Goal: Transaction & Acquisition: Purchase product/service

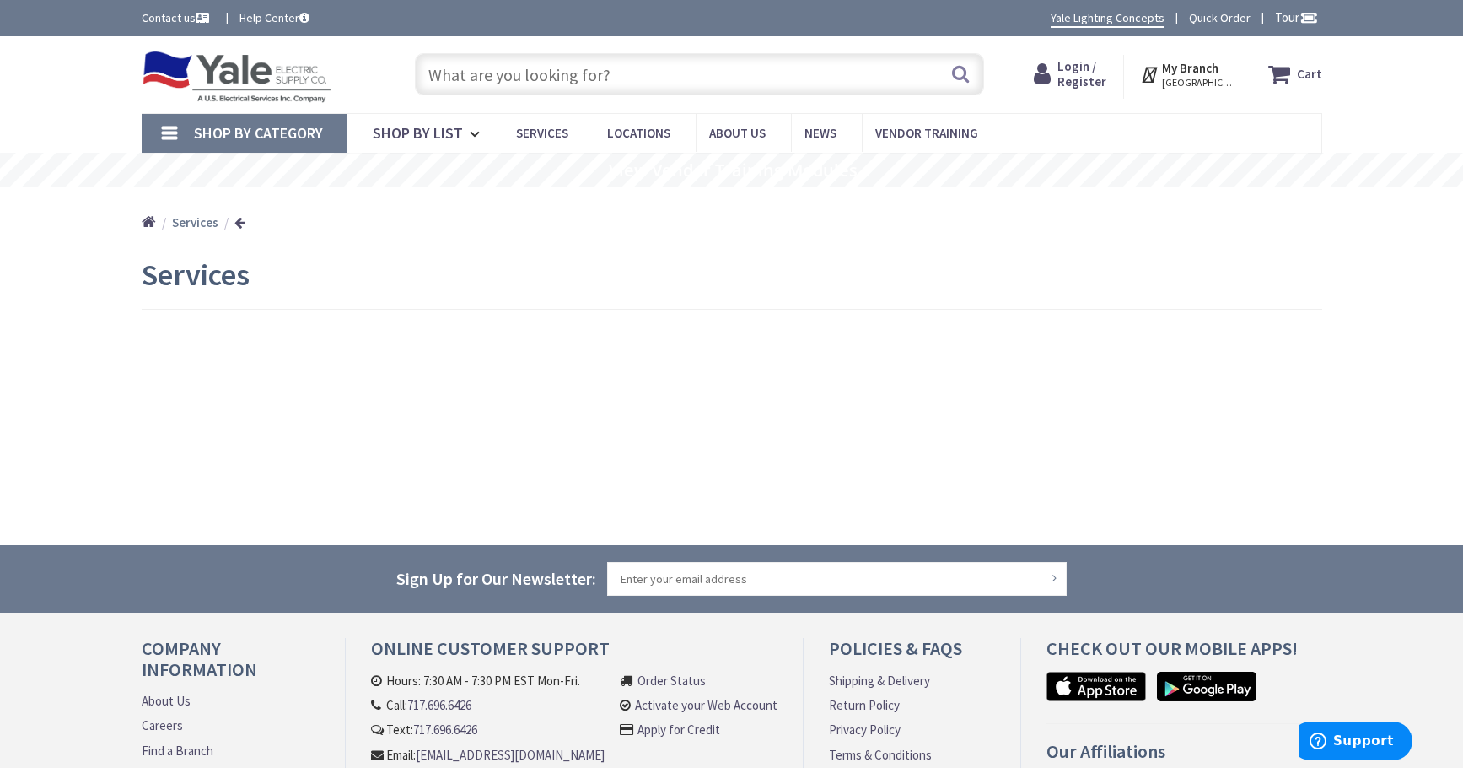
click at [498, 67] on input "text" at bounding box center [699, 74] width 569 height 42
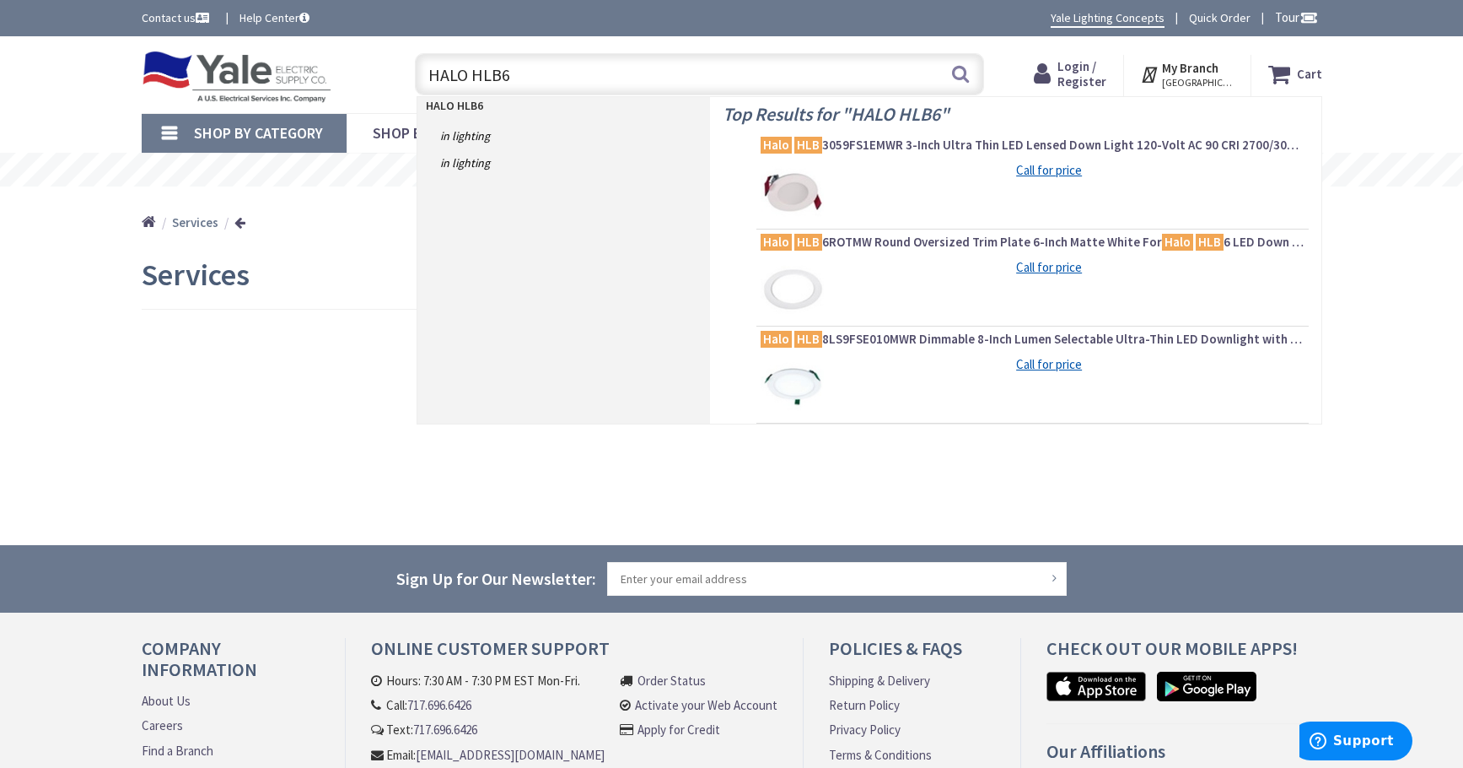
type input "HALO HLB6R"
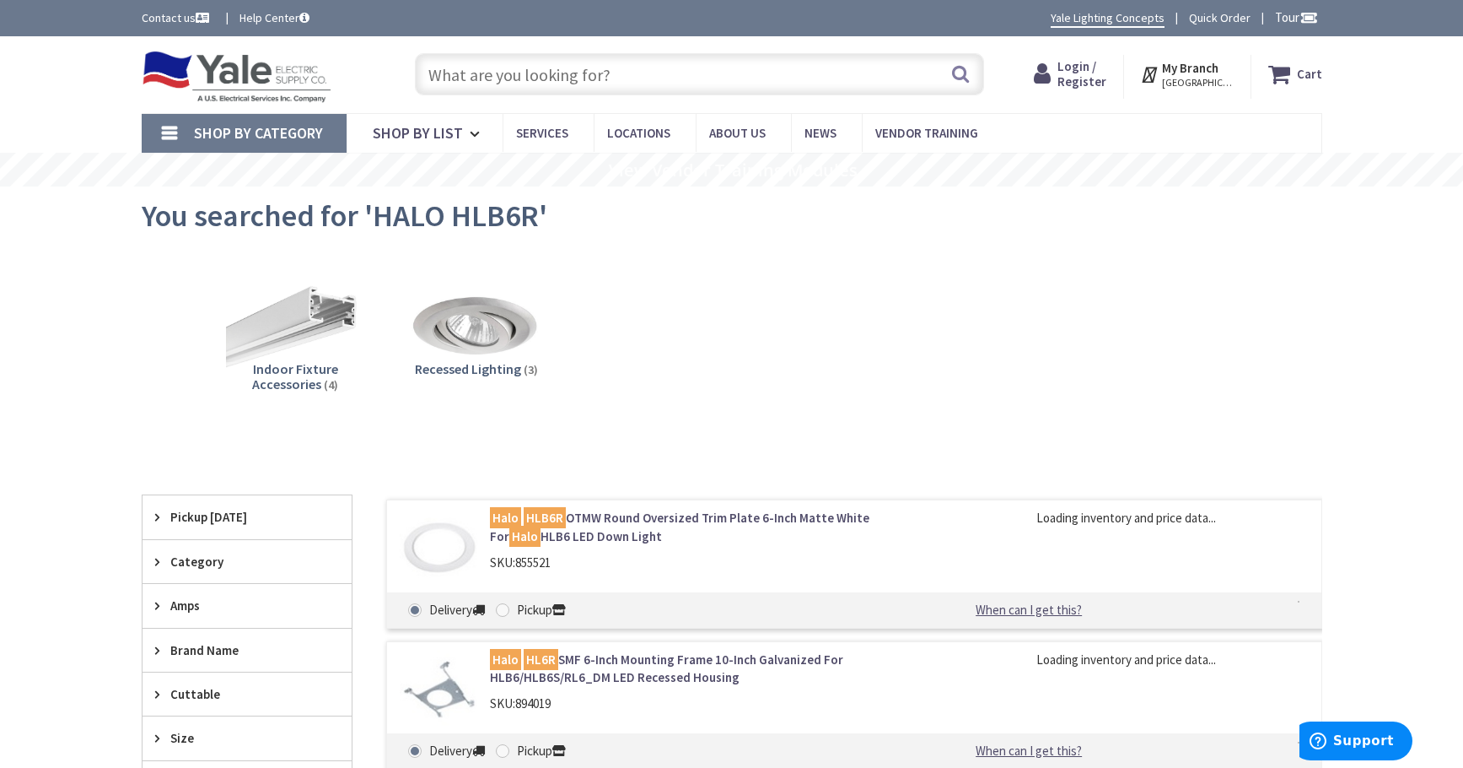
click at [552, 520] on mark "HLB6R" at bounding box center [545, 517] width 42 height 21
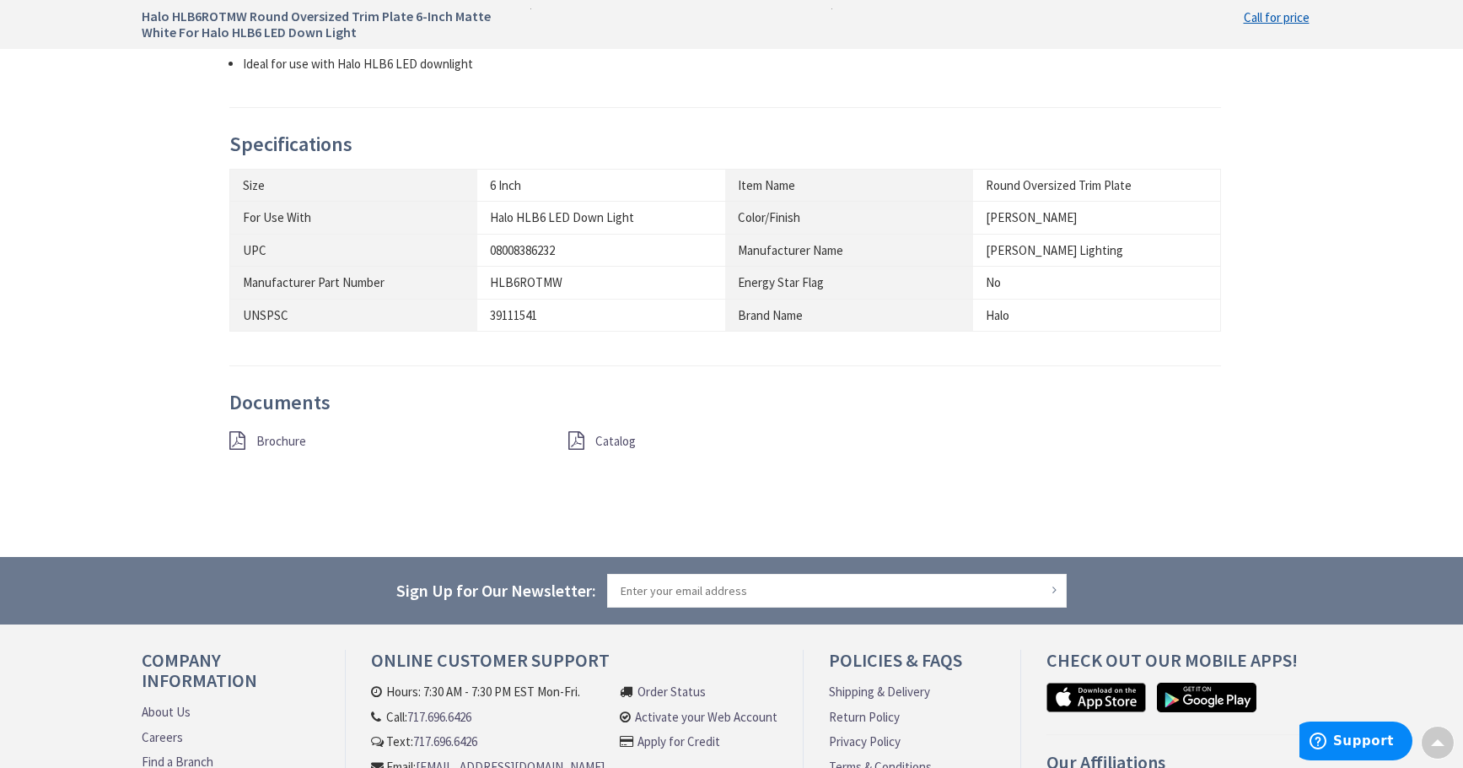
scroll to position [843, 0]
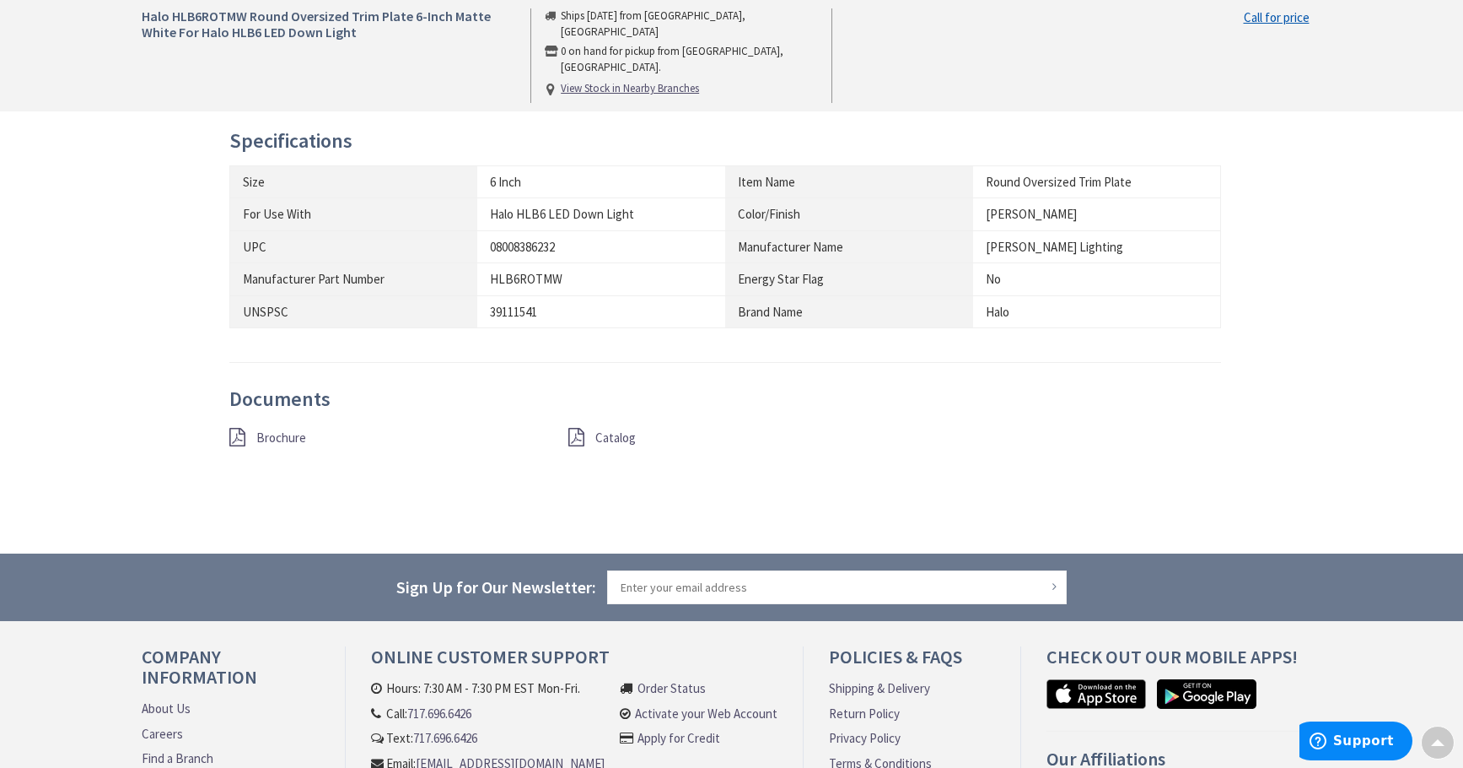
click at [248, 442] on div "Brochure" at bounding box center [386, 438] width 339 height 21
click at [247, 434] on div "Brochure" at bounding box center [386, 438] width 339 height 21
click at [246, 434] on div "Brochure" at bounding box center [386, 438] width 339 height 21
click at [237, 436] on icon at bounding box center [237, 437] width 16 height 19
